Goal: Task Accomplishment & Management: Use online tool/utility

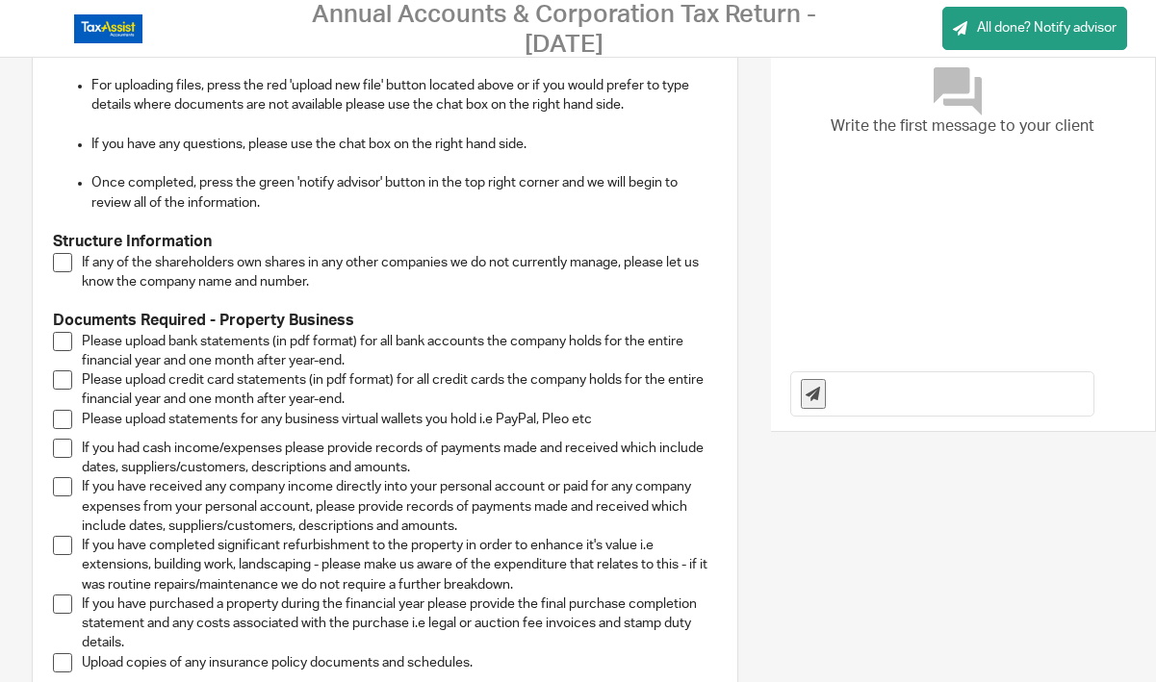
scroll to position [244, 0]
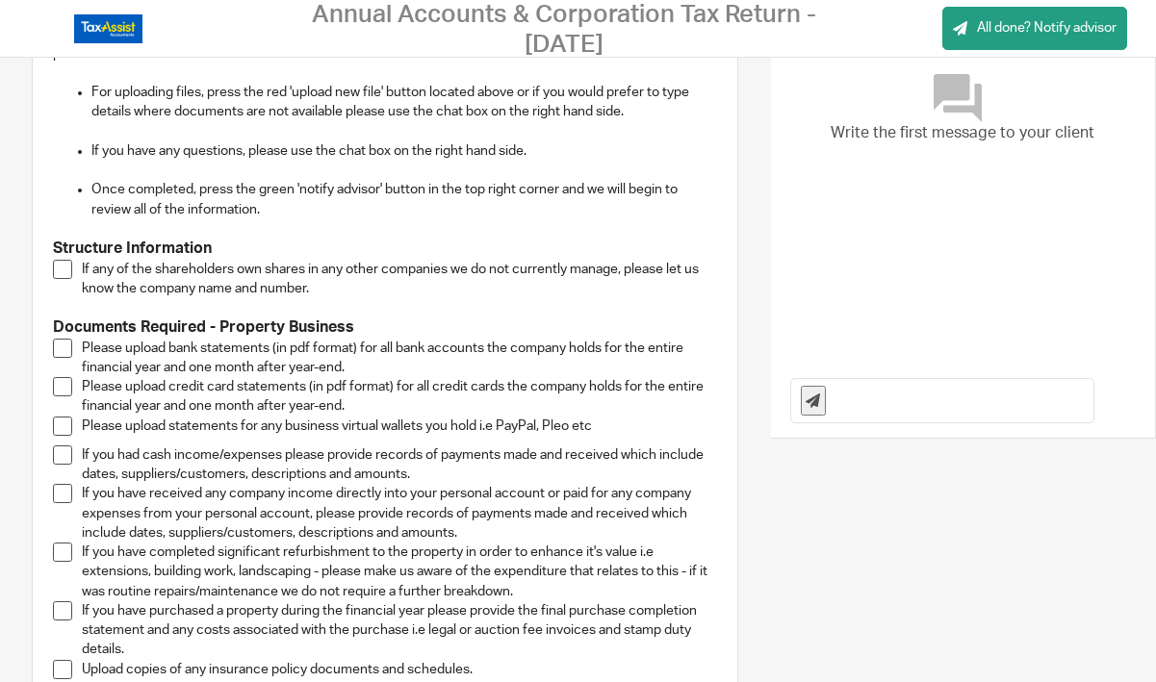
click at [65, 345] on span at bounding box center [62, 348] width 19 height 19
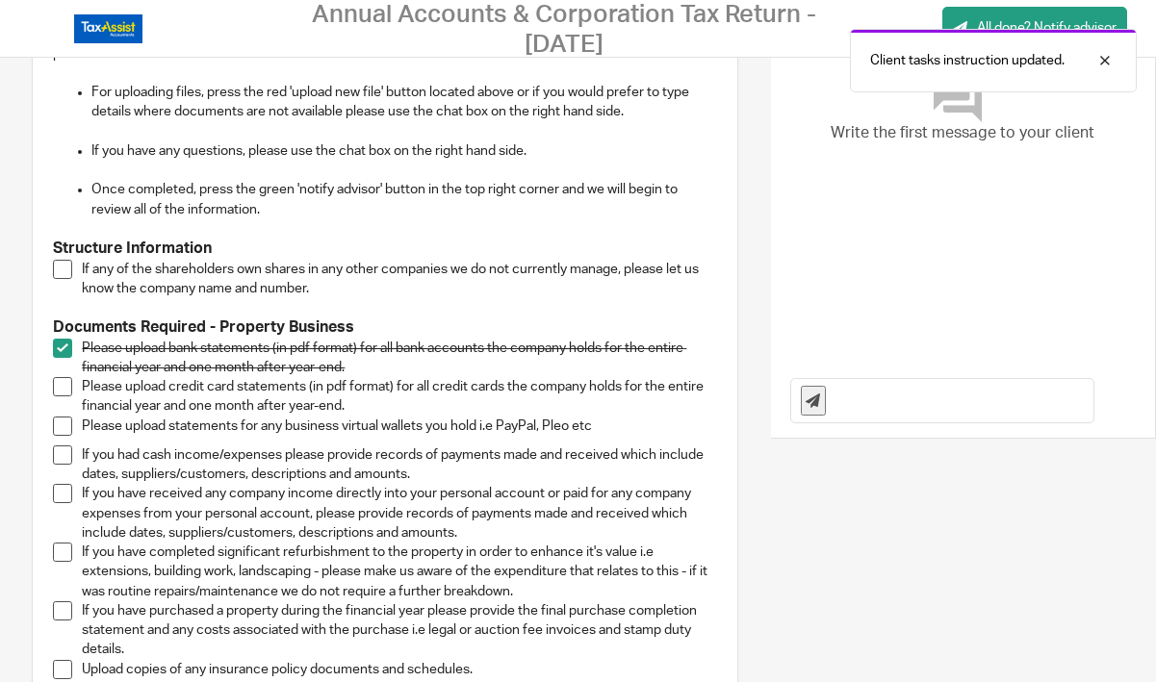
click at [65, 345] on span at bounding box center [62, 348] width 19 height 19
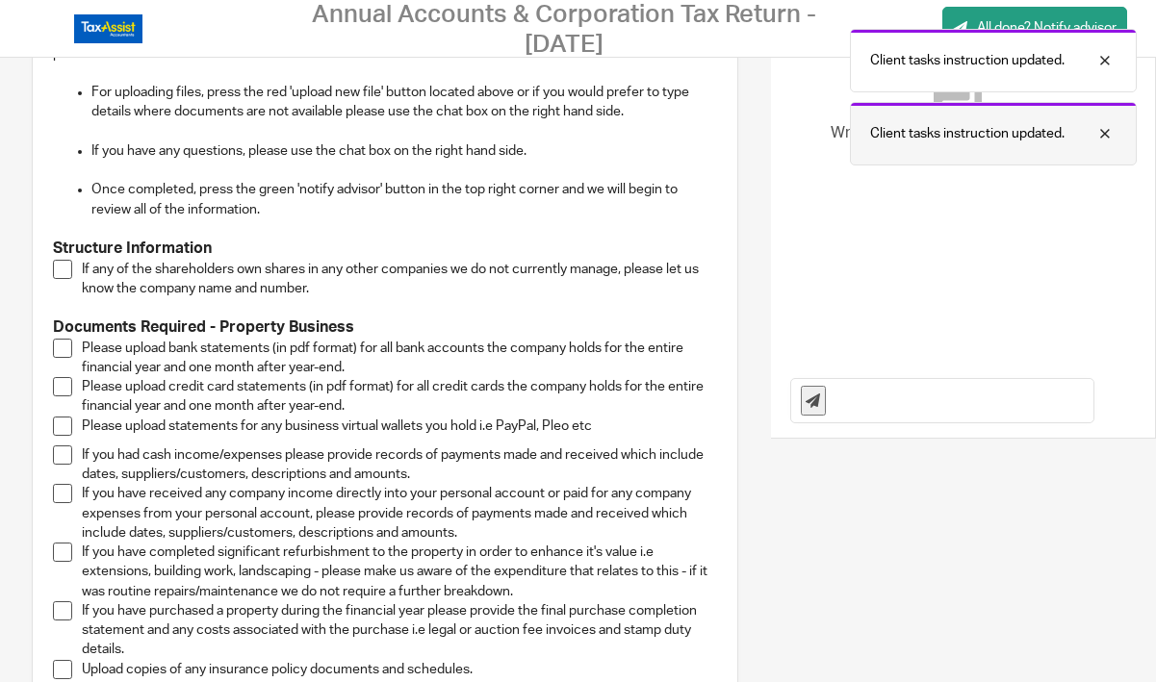
click at [1109, 132] on div at bounding box center [1090, 133] width 52 height 23
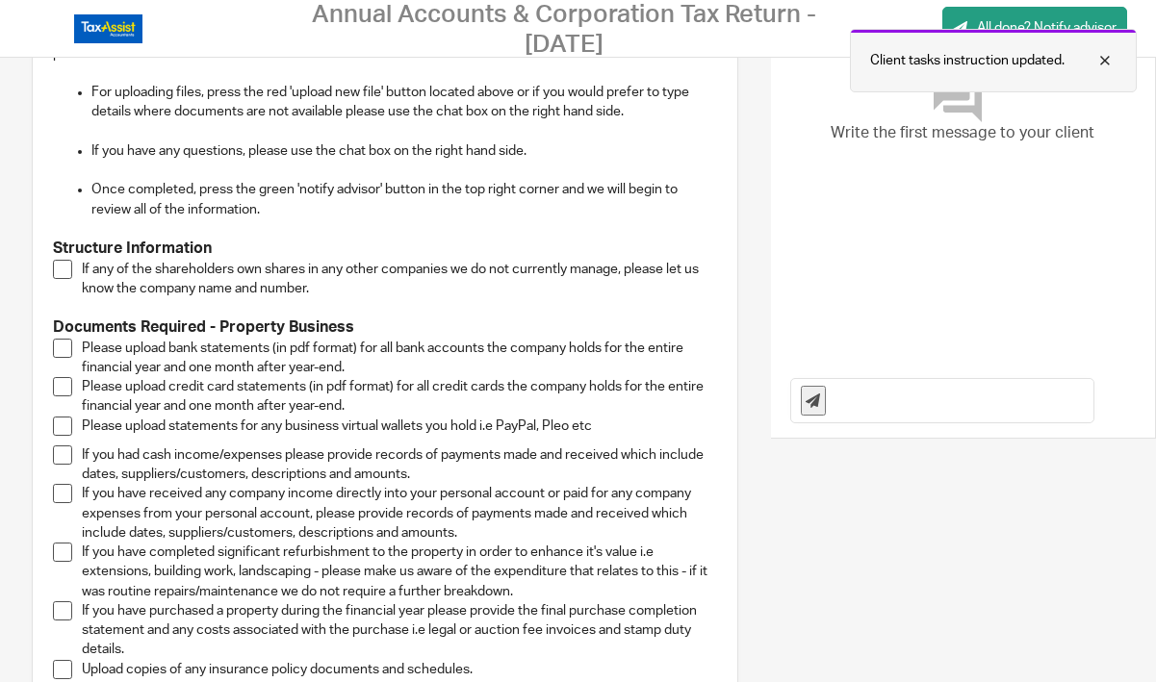
click at [1108, 58] on div at bounding box center [1090, 60] width 52 height 23
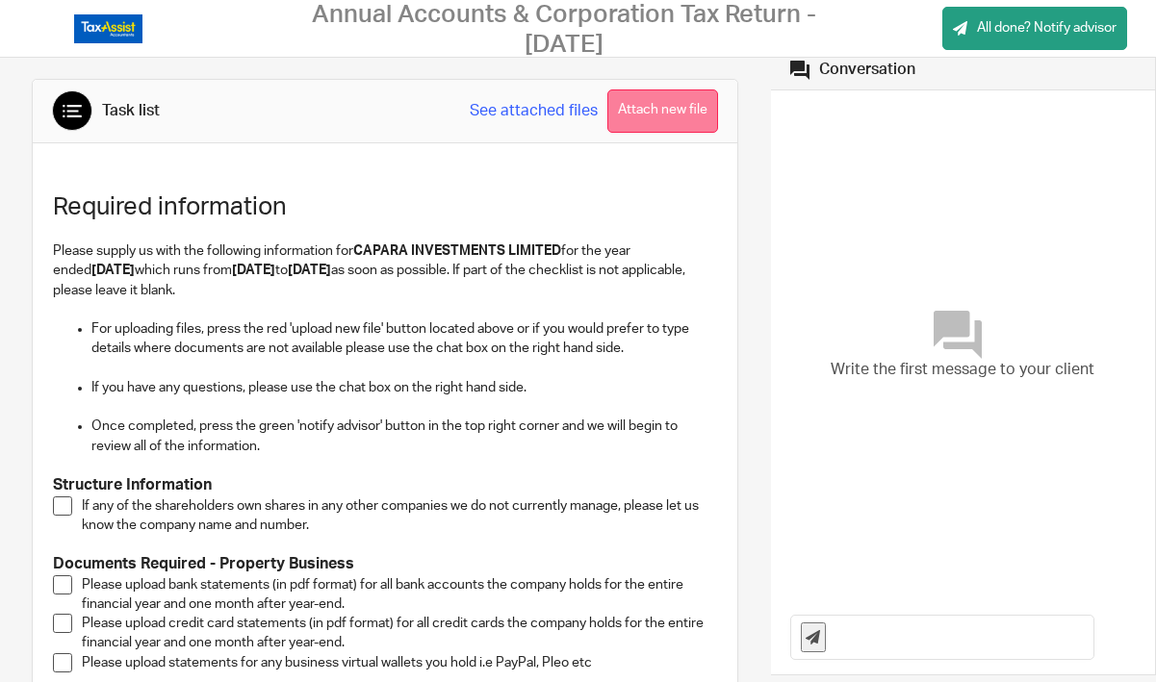
scroll to position [4, 0]
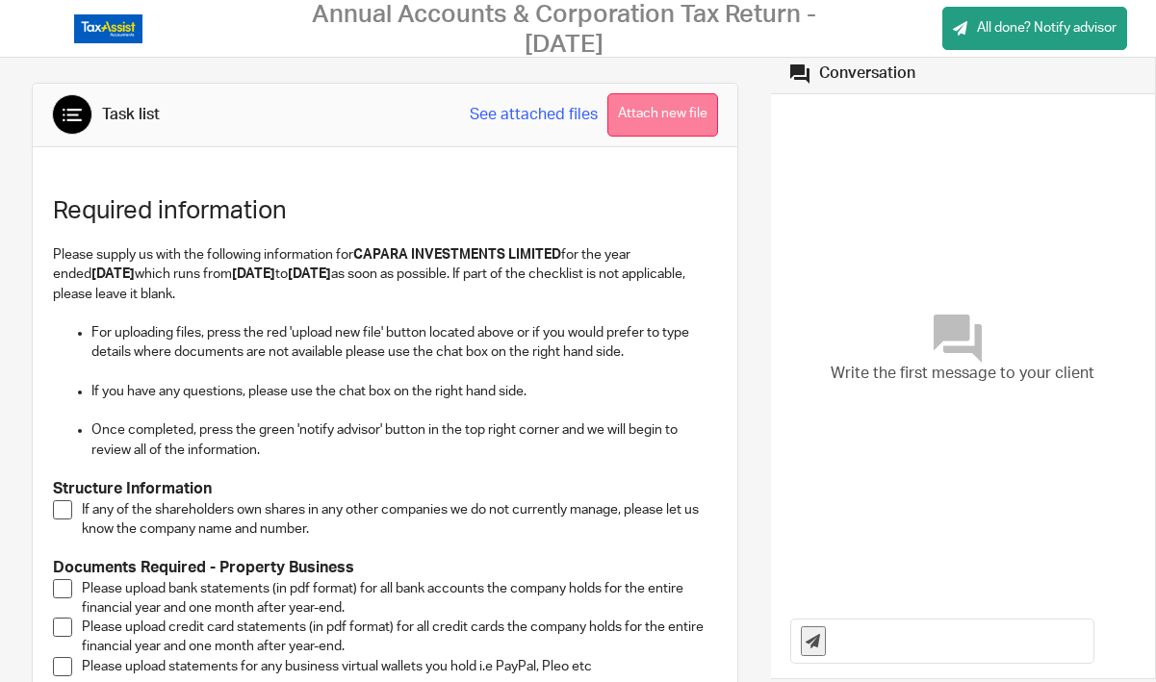
click at [657, 116] on button "Attach new file" at bounding box center [662, 114] width 111 height 43
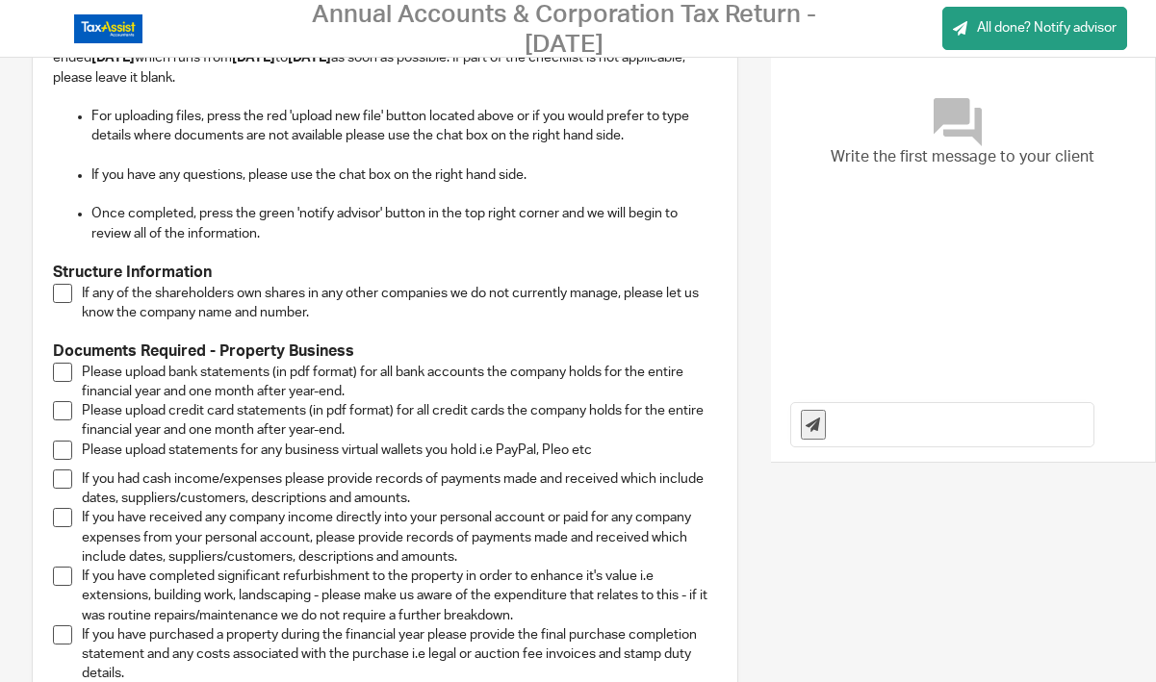
scroll to position [224, 0]
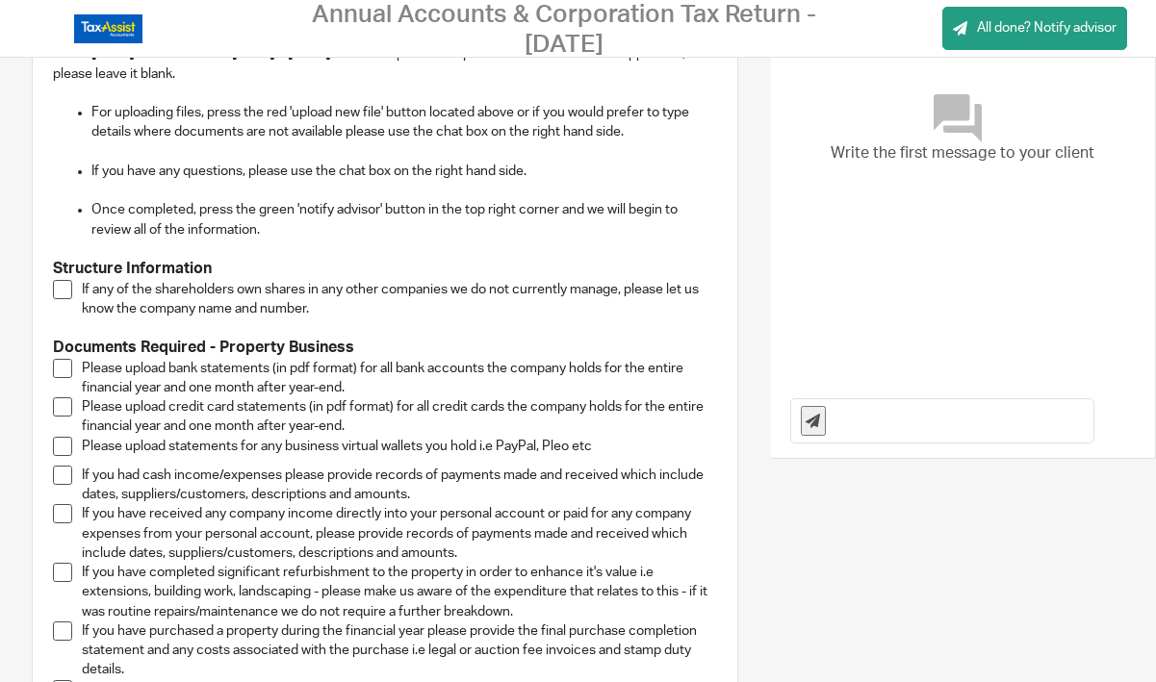
click at [64, 359] on span at bounding box center [62, 368] width 19 height 19
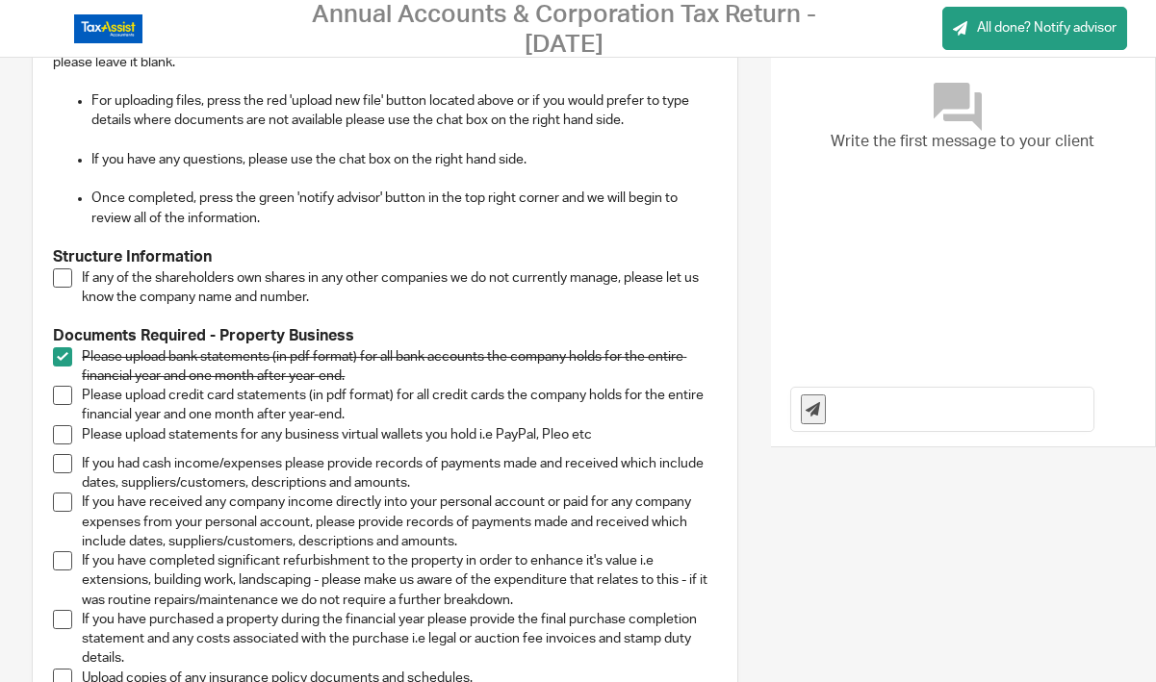
scroll to position [240, 0]
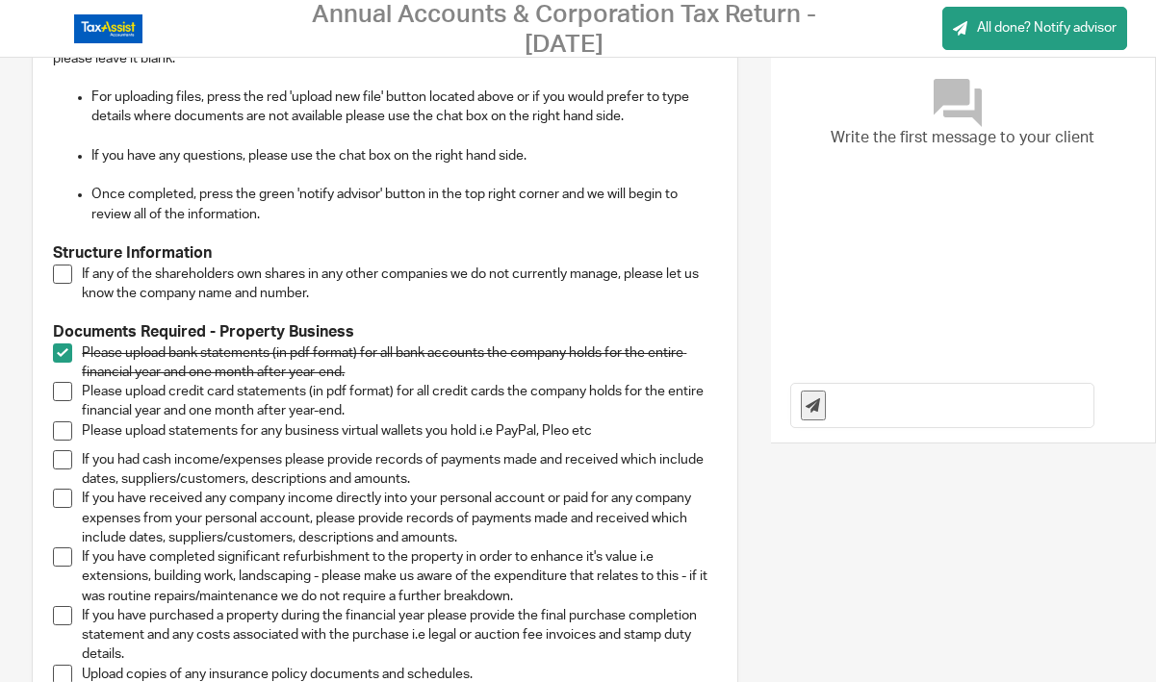
click at [60, 607] on span at bounding box center [62, 615] width 19 height 19
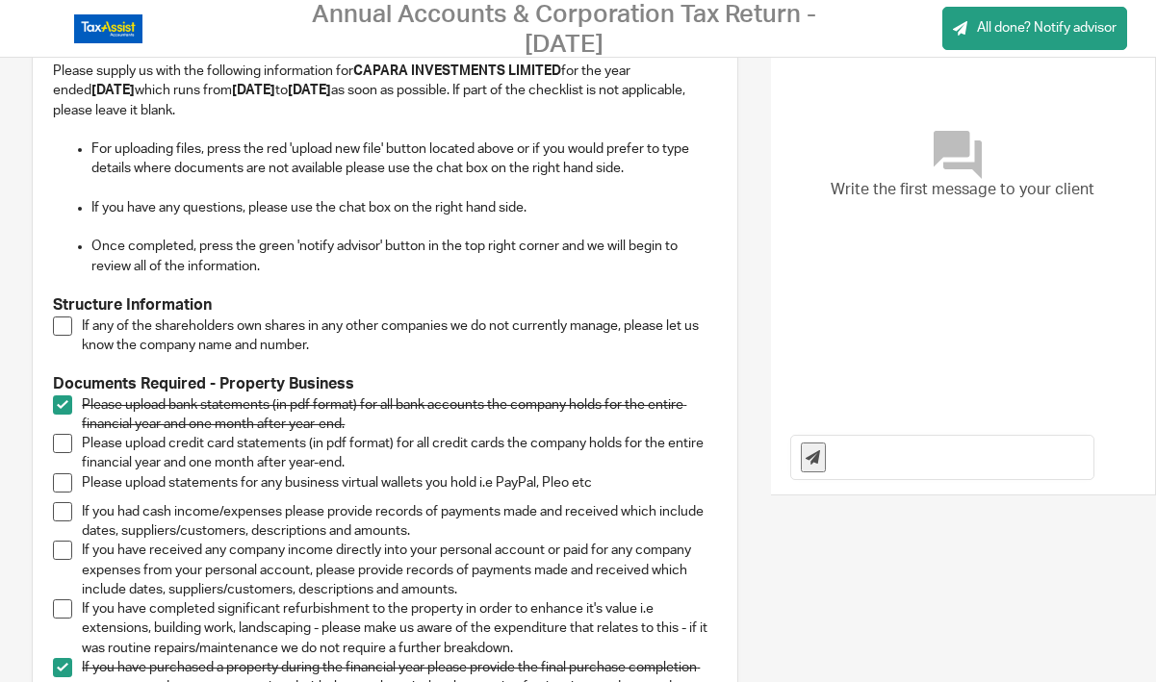
scroll to position [0, 0]
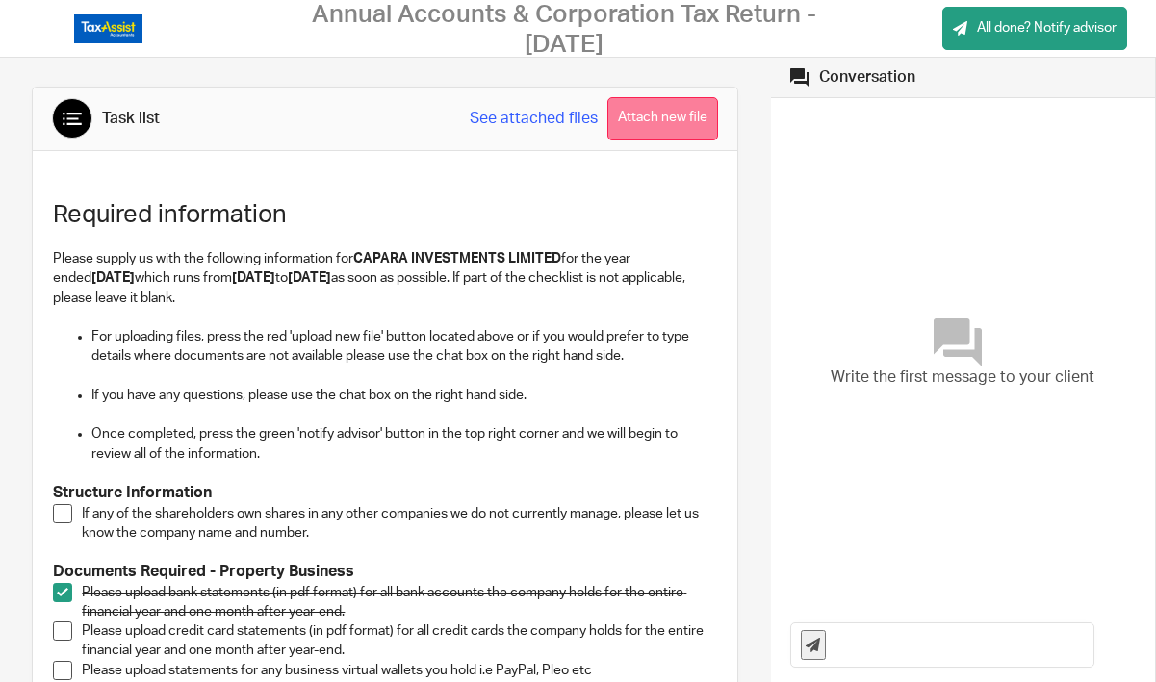
click at [648, 115] on button "Attach new file" at bounding box center [662, 118] width 111 height 43
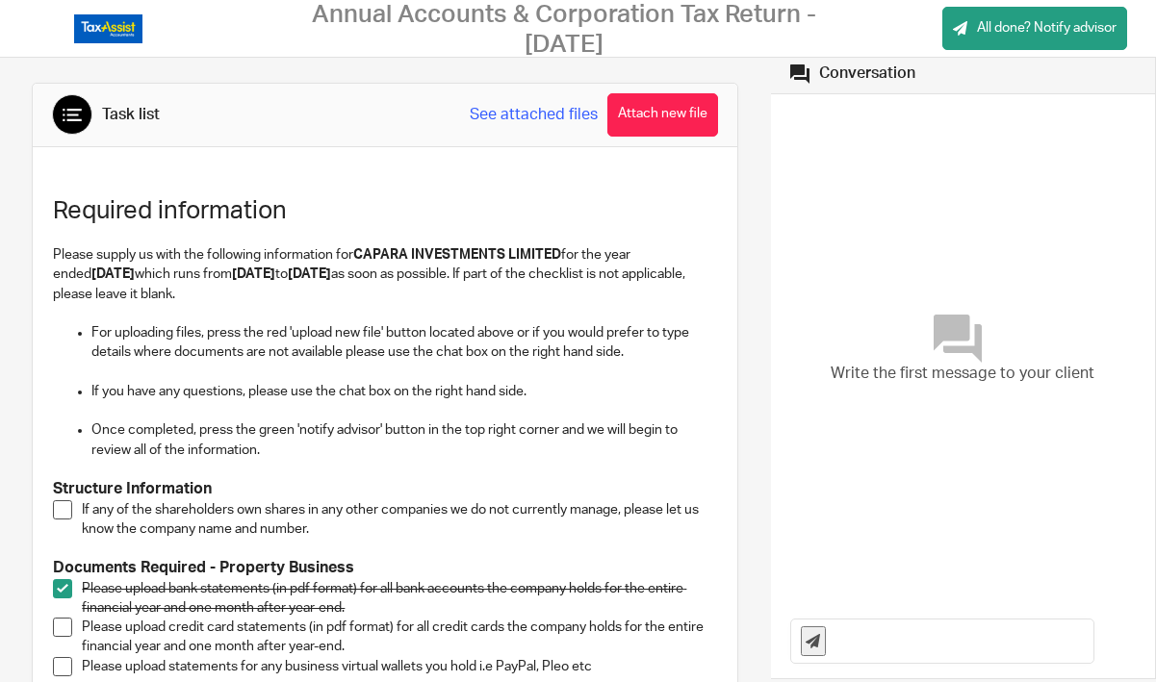
click at [67, 620] on span at bounding box center [62, 627] width 19 height 19
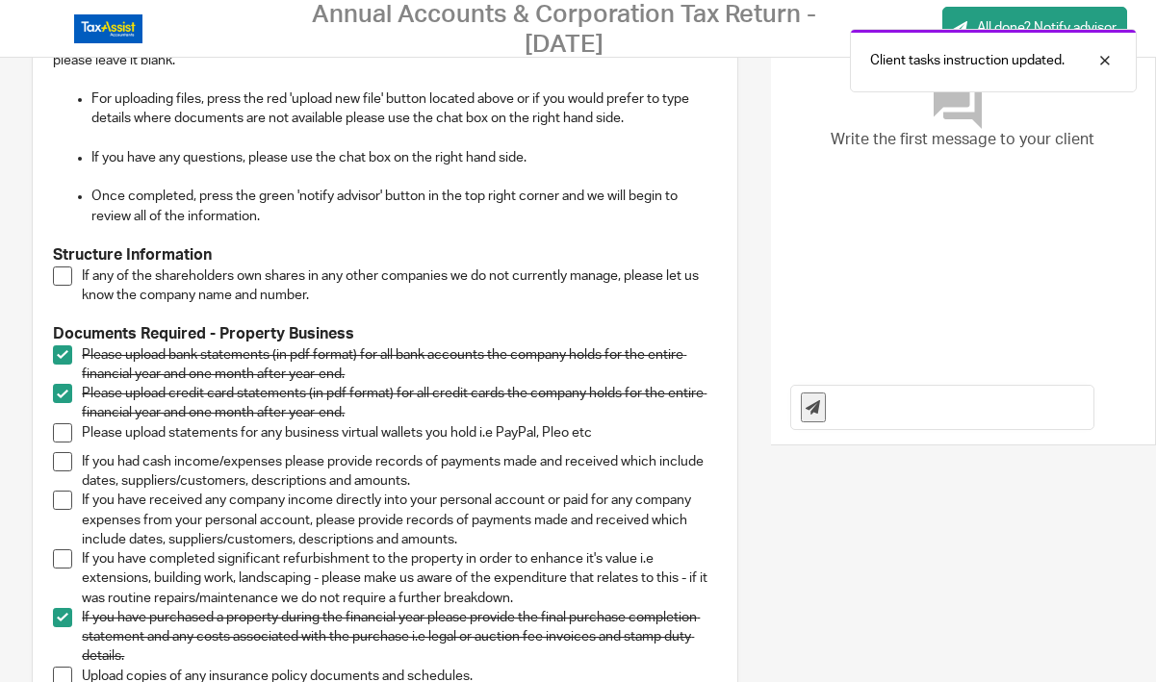
scroll to position [242, 0]
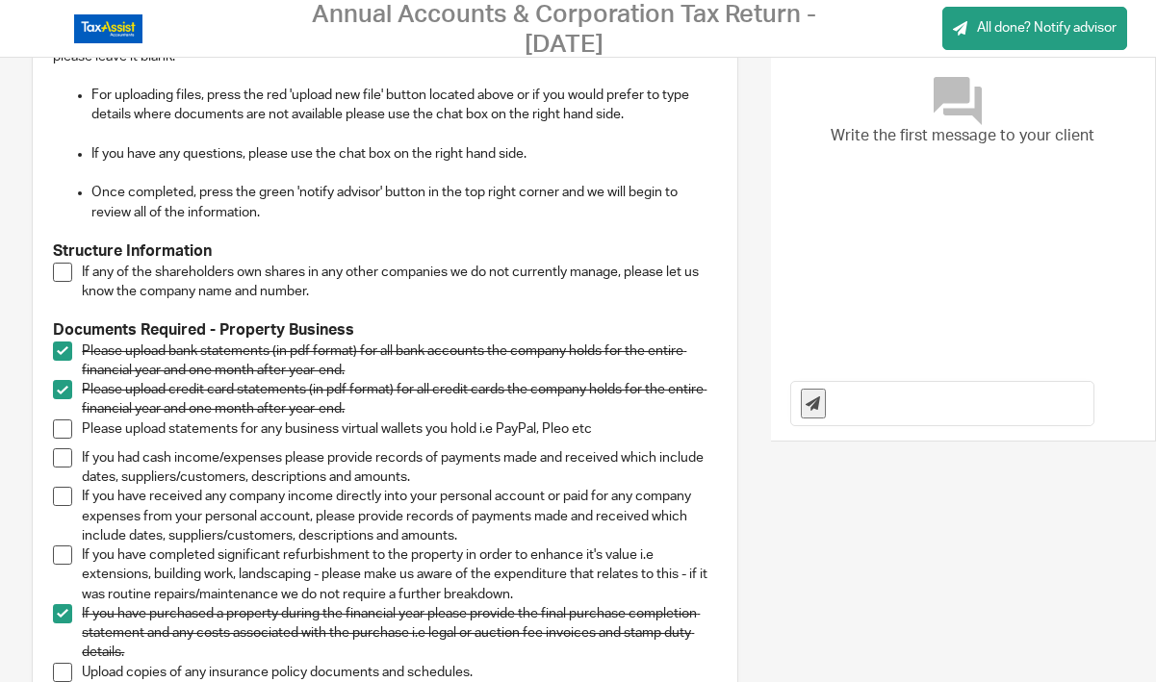
click at [63, 549] on span at bounding box center [62, 555] width 19 height 19
click at [64, 548] on span at bounding box center [62, 555] width 19 height 19
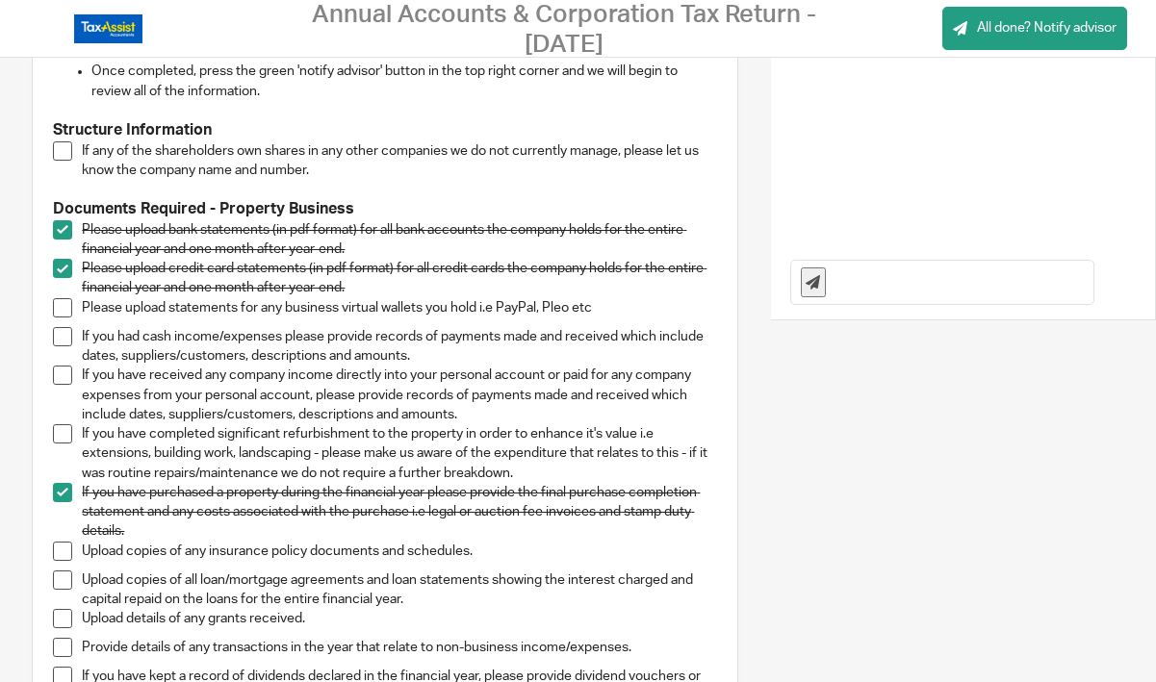
scroll to position [454, 0]
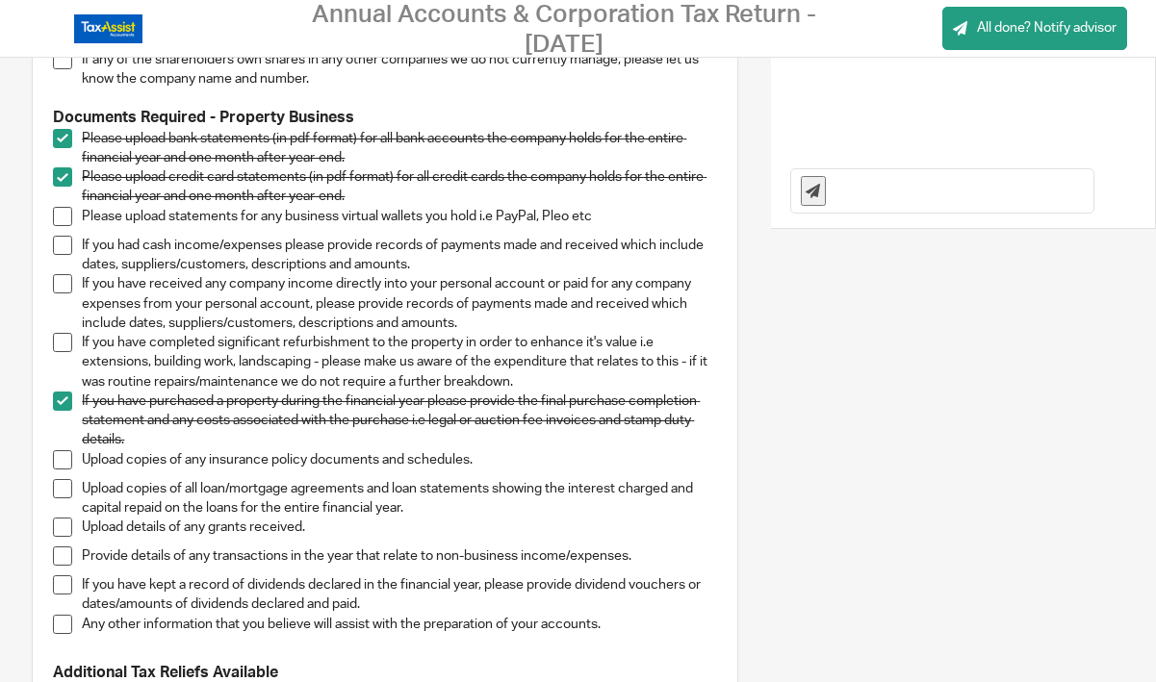
drag, startPoint x: 215, startPoint y: 557, endPoint x: 224, endPoint y: 653, distance: 96.7
click at [215, 558] on div "Provide details of any transactions in the year that relate to non-business inc…" at bounding box center [399, 561] width 635 height 29
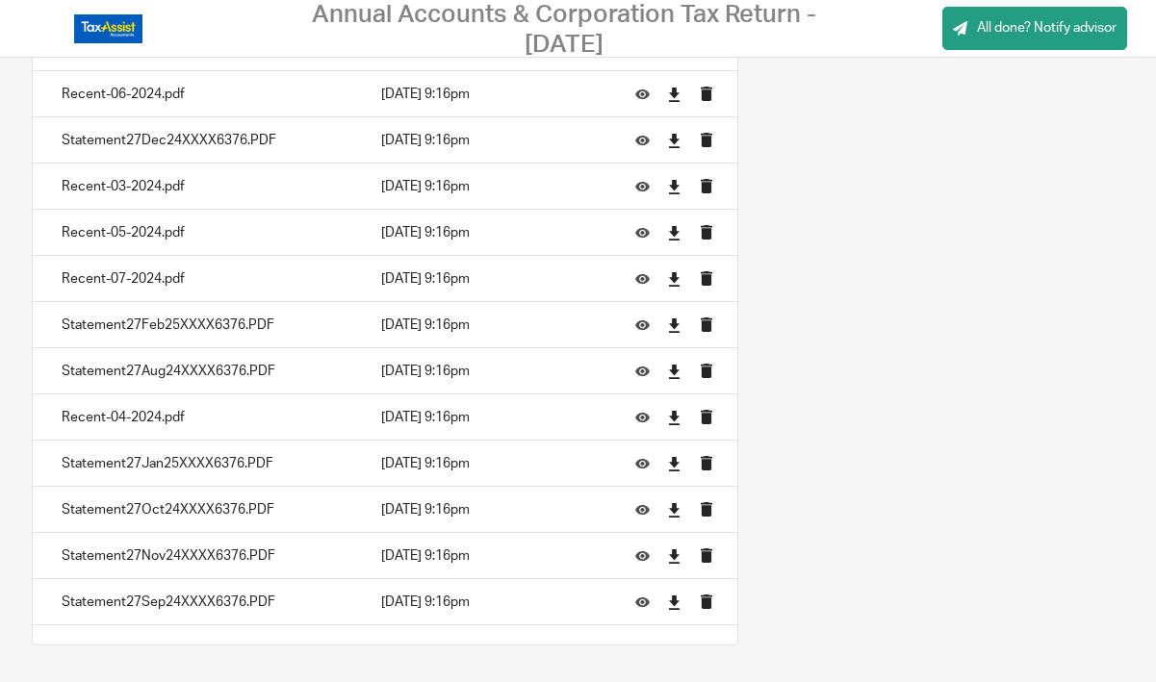
scroll to position [0, 0]
